Goal: Task Accomplishment & Management: Complete application form

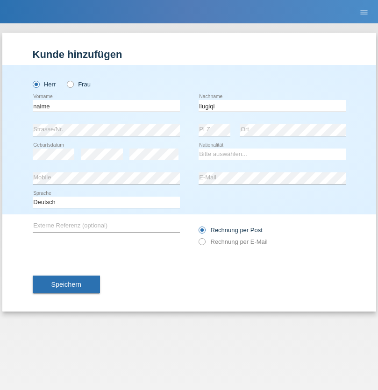
type input "llugiqi"
select select "CH"
radio input "true"
click at [106, 106] on input "text" at bounding box center [106, 106] width 147 height 12
type input "Shaban"
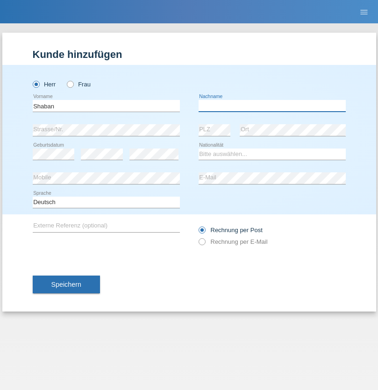
click at [272, 106] on input "text" at bounding box center [272, 106] width 147 height 12
type input "llugiqi"
select select "CH"
radio input "true"
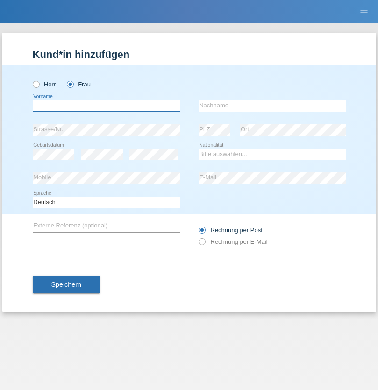
click at [106, 106] on input "text" at bounding box center [106, 106] width 147 height 12
type input "Silvia"
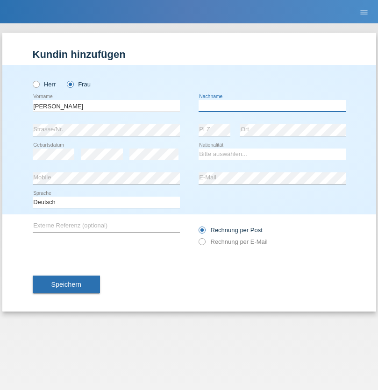
click at [272, 106] on input "text" at bounding box center [272, 106] width 147 height 12
type input "Patera"
select select "CH"
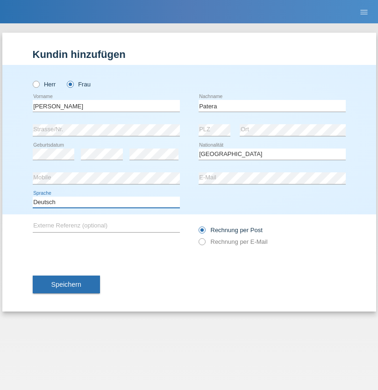
select select "en"
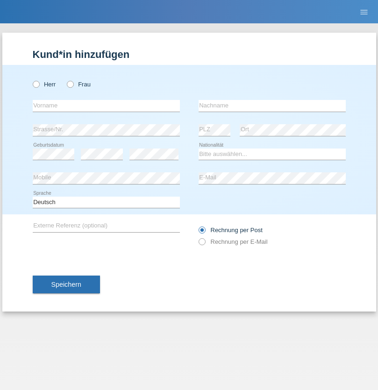
radio input "true"
click at [106, 106] on input "text" at bounding box center [106, 106] width 147 height 12
type input "Champing"
click at [272, 106] on input "text" at bounding box center [272, 106] width 147 height 12
type input "Malonga"
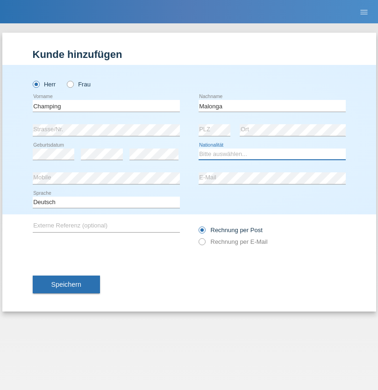
select select "CH"
radio input "true"
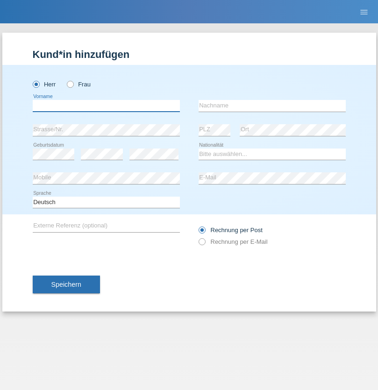
click at [106, 106] on input "text" at bounding box center [106, 106] width 147 height 12
type input "Djordjevic"
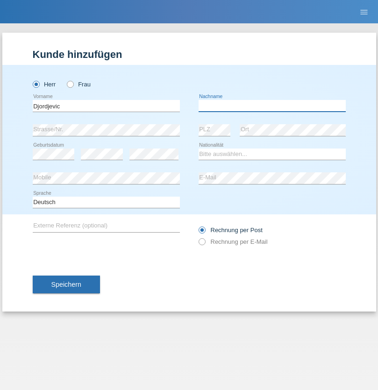
click at [272, 106] on input "text" at bounding box center [272, 106] width 147 height 12
type input "Radosav"
select select "RS"
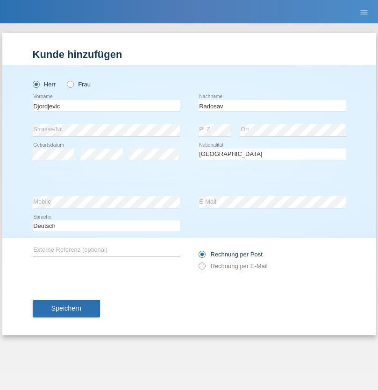
select select "C"
select select "10"
select select "03"
select select "1989"
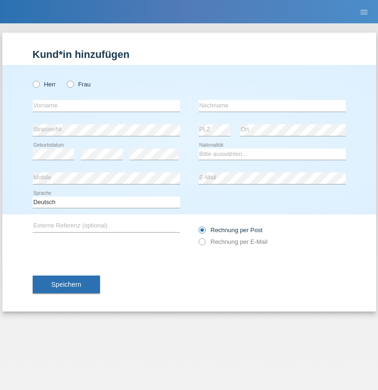
radio input "true"
click at [106, 106] on input "text" at bounding box center [106, 106] width 147 height 12
type input "Omar"
click at [272, 106] on input "text" at bounding box center [272, 106] width 147 height 12
type input "Sakhi"
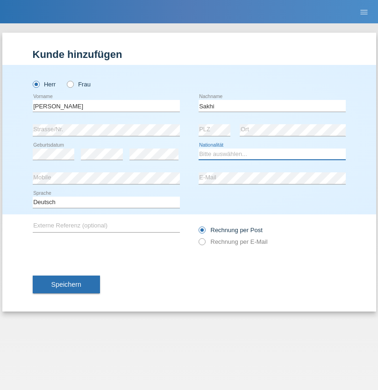
select select "IT"
select select "C"
select select "24"
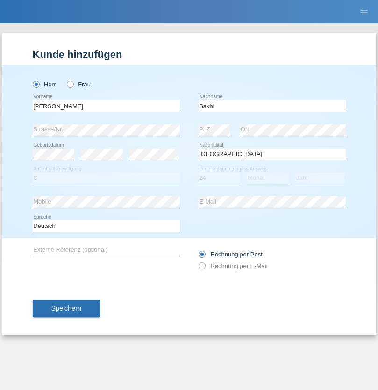
select select "10"
select select "2021"
